Goal: Task Accomplishment & Management: Manage account settings

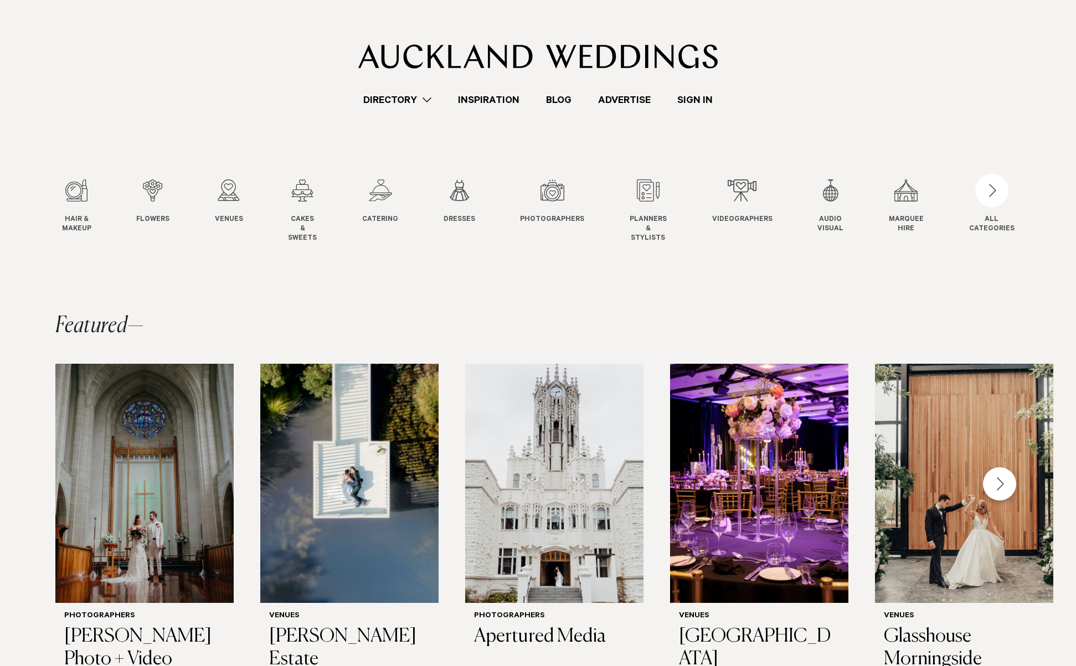
click at [700, 92] on link "Sign In" at bounding box center [695, 99] width 62 height 15
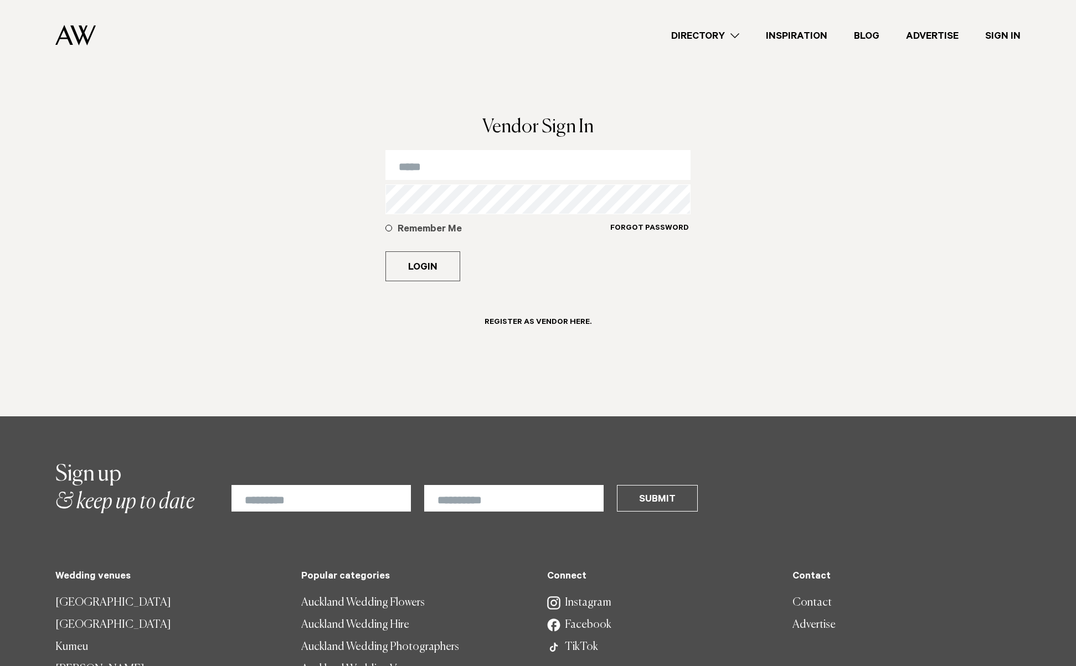
click at [422, 168] on input "email" at bounding box center [538, 165] width 306 height 30
click at [422, 168] on input "*" at bounding box center [538, 165] width 306 height 30
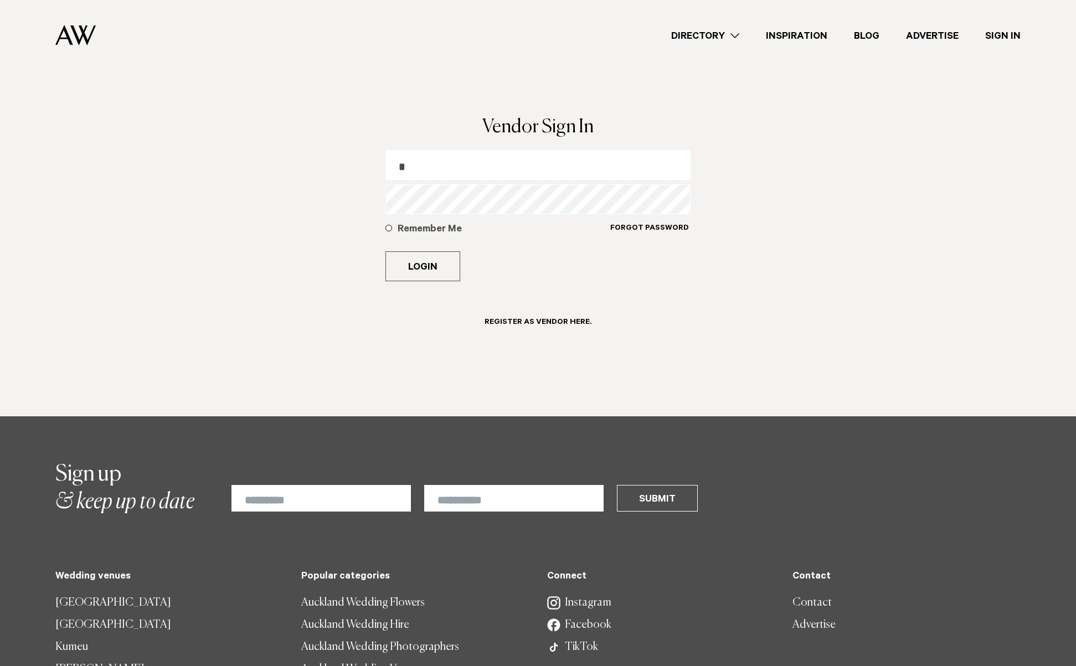
type input "*"
